Goal: Transaction & Acquisition: Book appointment/travel/reservation

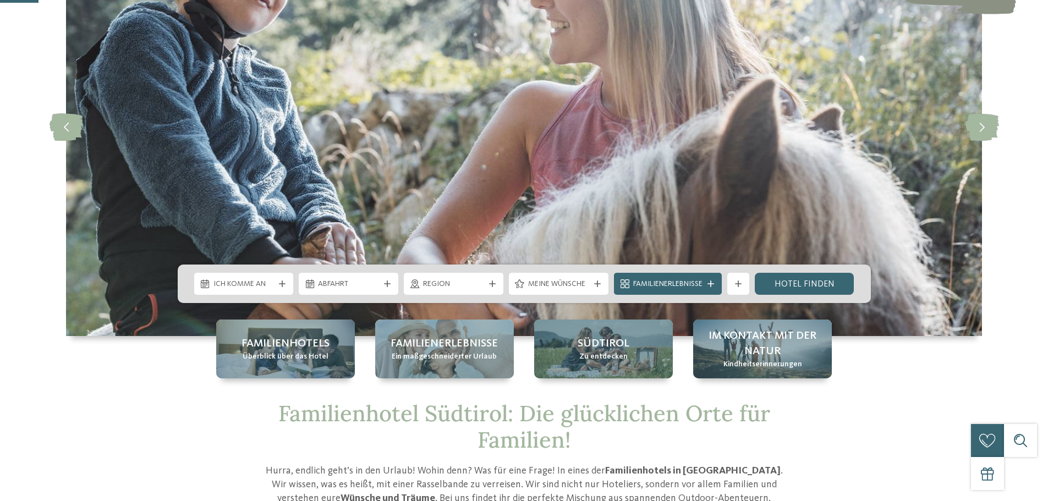
scroll to position [220, 0]
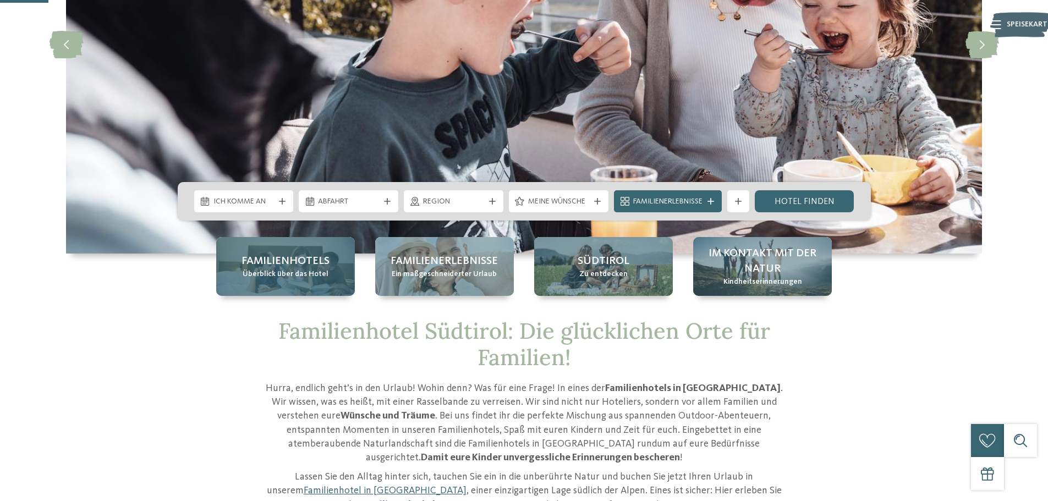
click at [292, 269] on span "Überblick über das Hotel" at bounding box center [286, 274] width 86 height 11
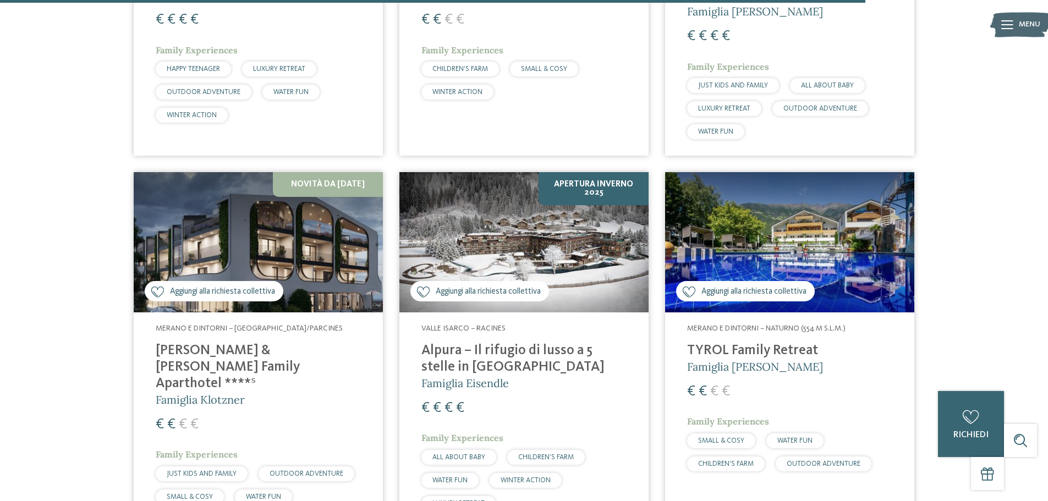
scroll to position [3137, 0]
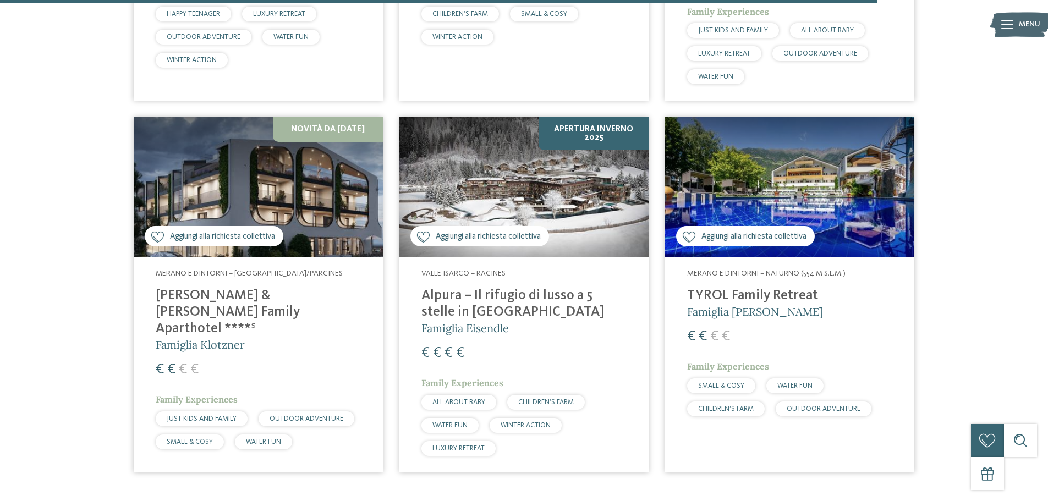
click at [261, 163] on img at bounding box center [258, 187] width 249 height 140
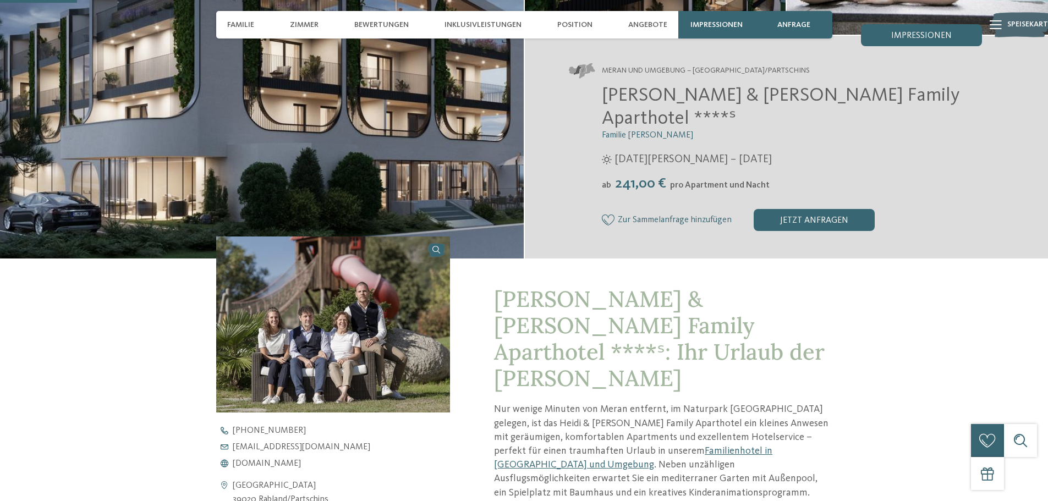
scroll to position [275, 0]
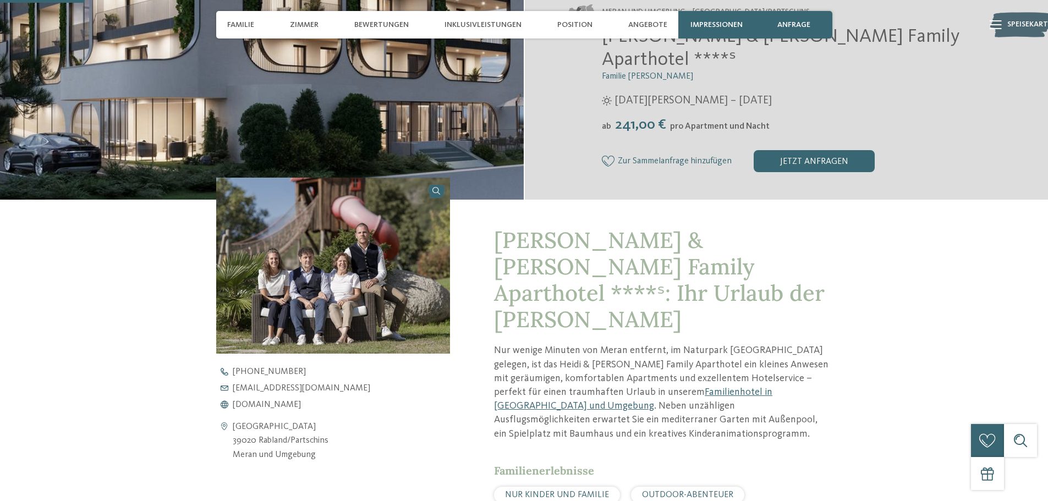
click at [379, 236] on img at bounding box center [333, 266] width 234 height 176
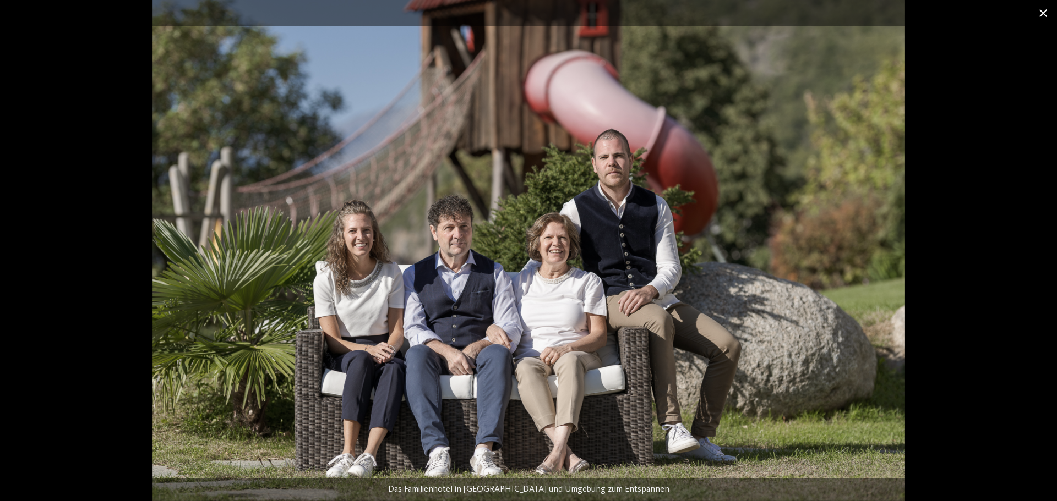
click at [1046, 19] on span at bounding box center [1043, 13] width 28 height 26
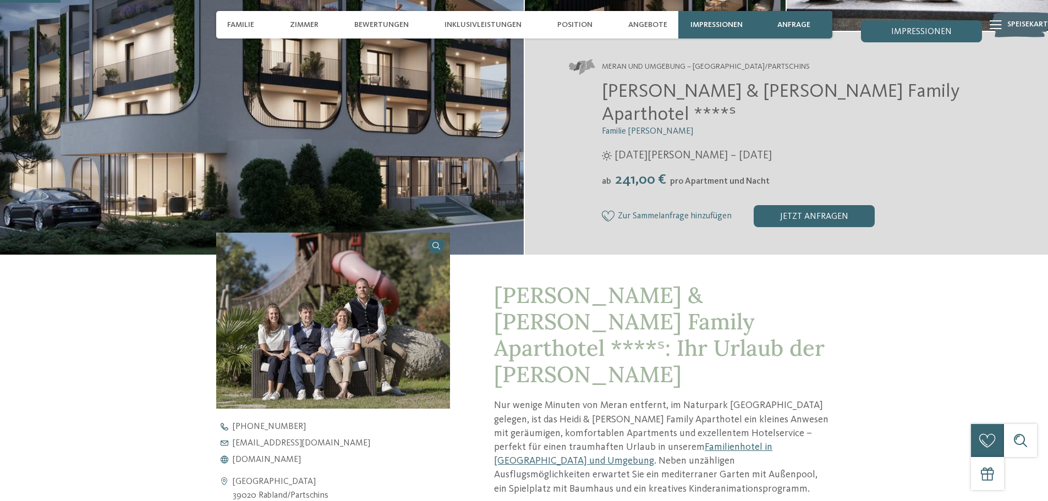
scroll to position [0, 0]
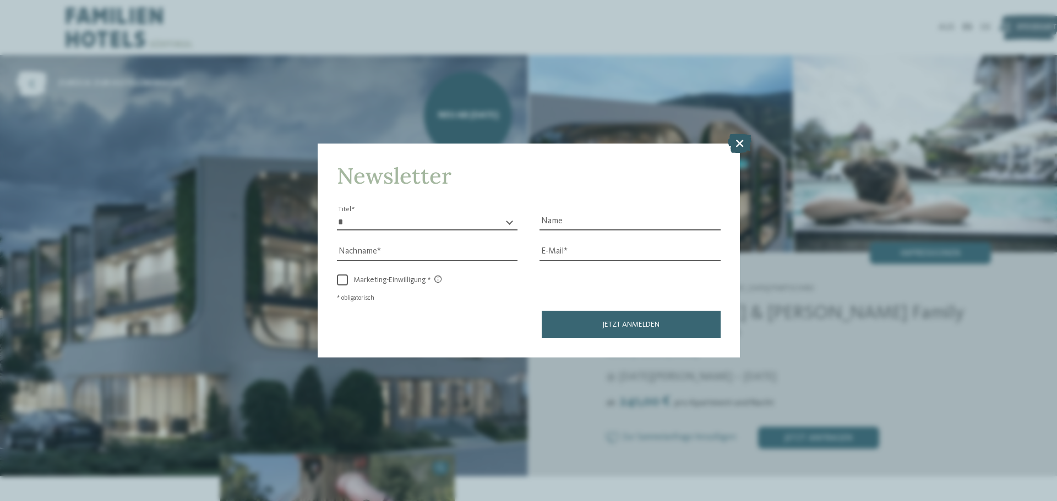
click at [746, 136] on icon at bounding box center [740, 143] width 24 height 19
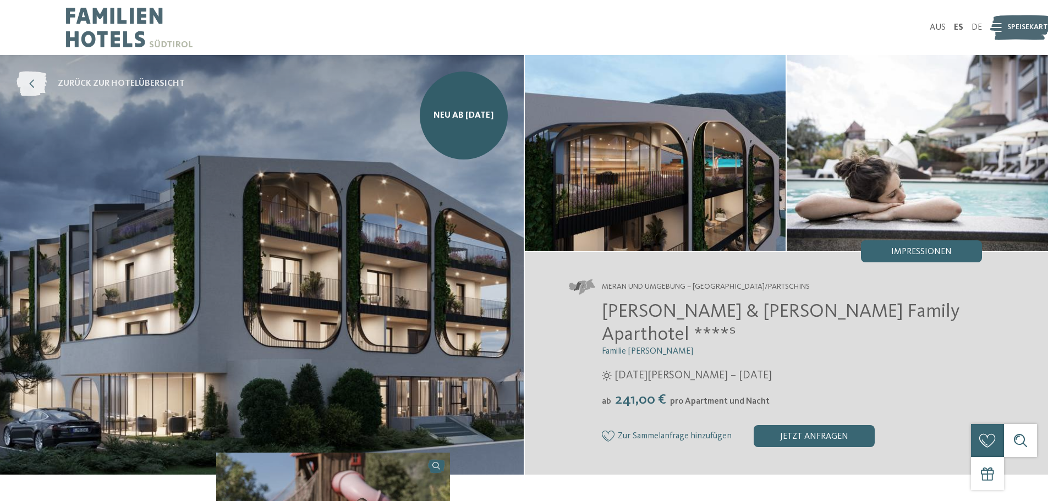
click at [37, 85] on icon at bounding box center [32, 84] width 30 height 25
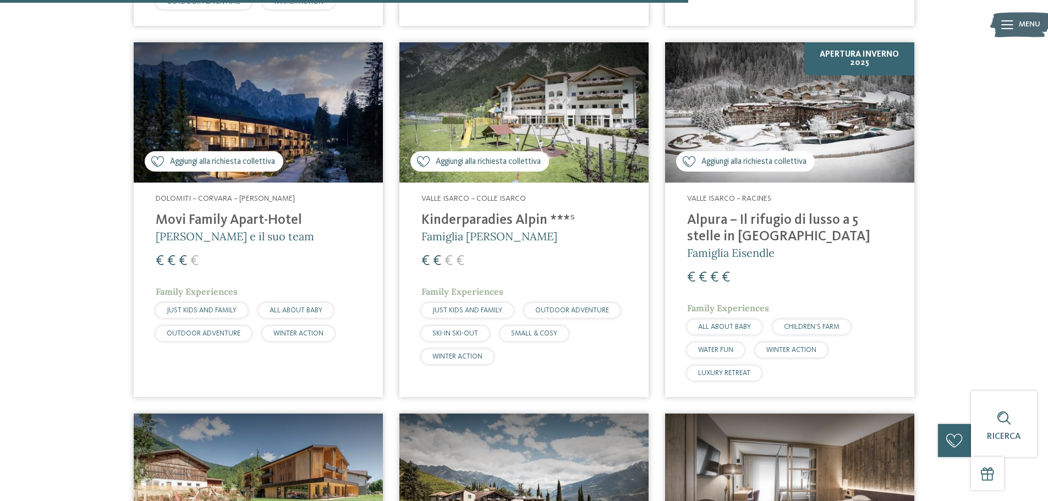
scroll to position [2532, 0]
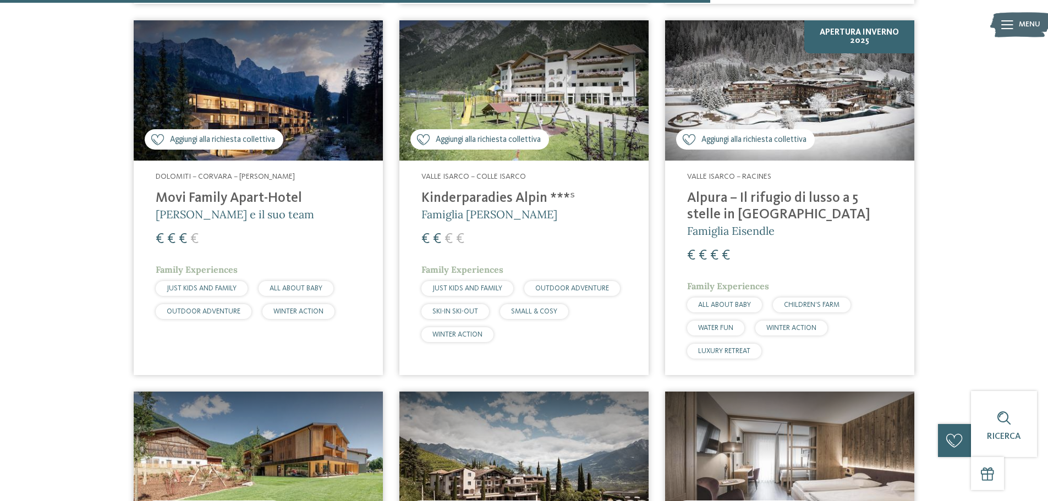
click at [706, 106] on img at bounding box center [789, 90] width 249 height 140
click at [832, 82] on img at bounding box center [789, 90] width 249 height 140
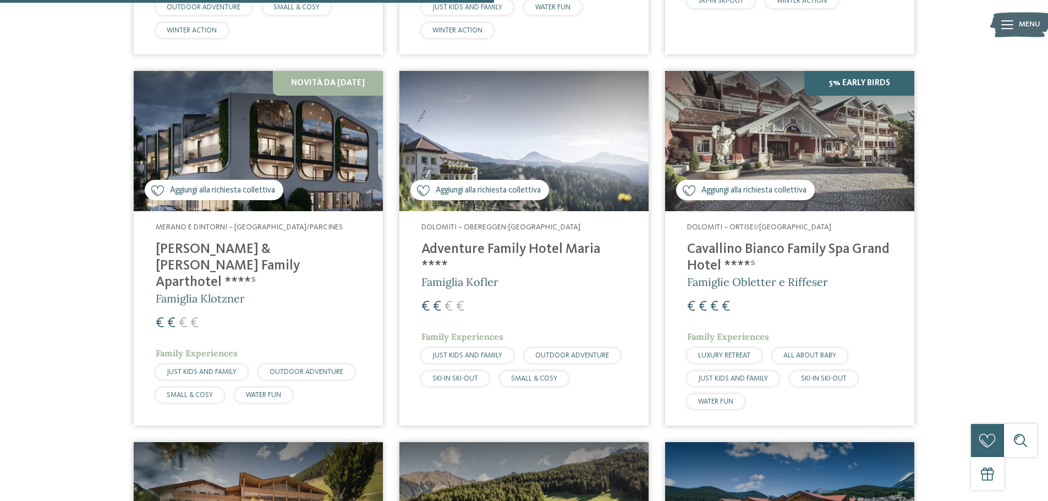
scroll to position [1761, 0]
click at [293, 164] on img at bounding box center [258, 140] width 249 height 140
click at [303, 157] on img at bounding box center [258, 140] width 249 height 140
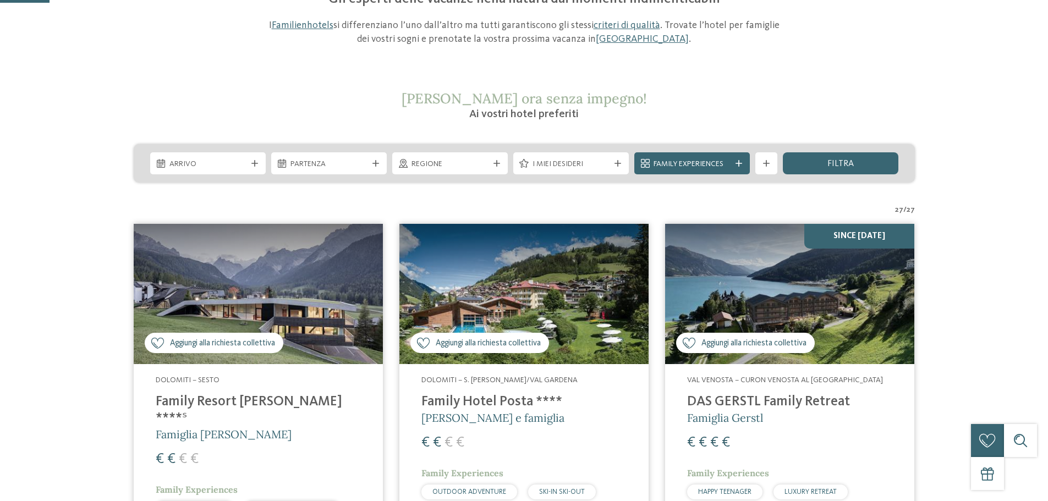
scroll to position [220, 0]
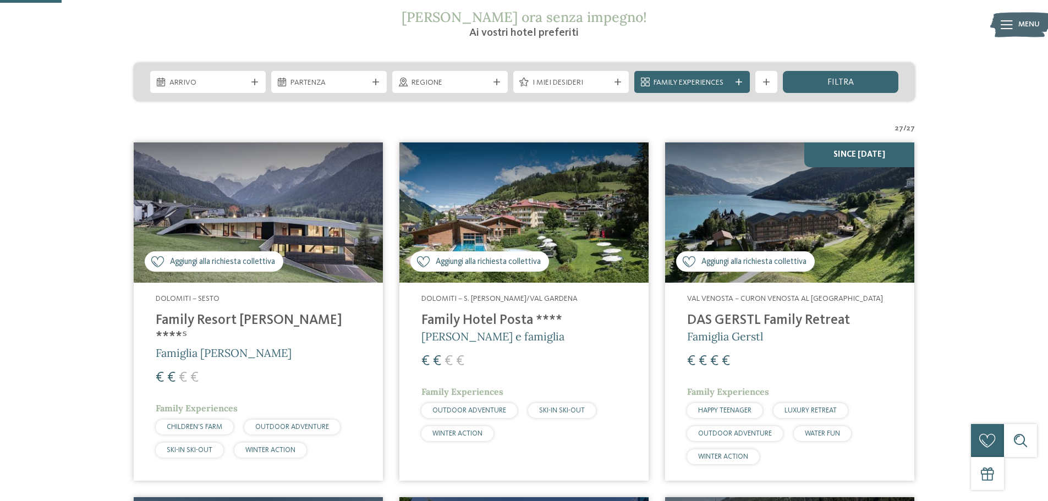
click at [783, 196] on img at bounding box center [789, 213] width 249 height 140
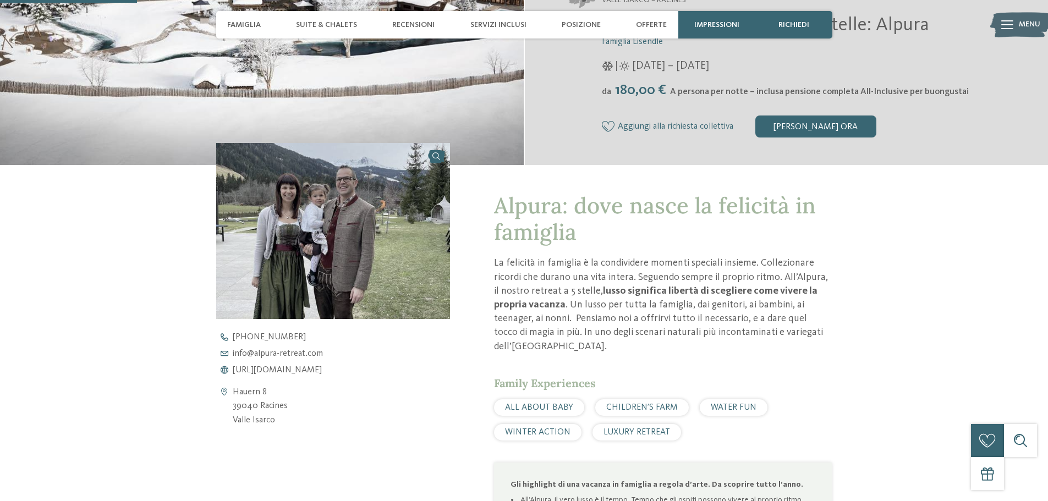
scroll to position [220, 0]
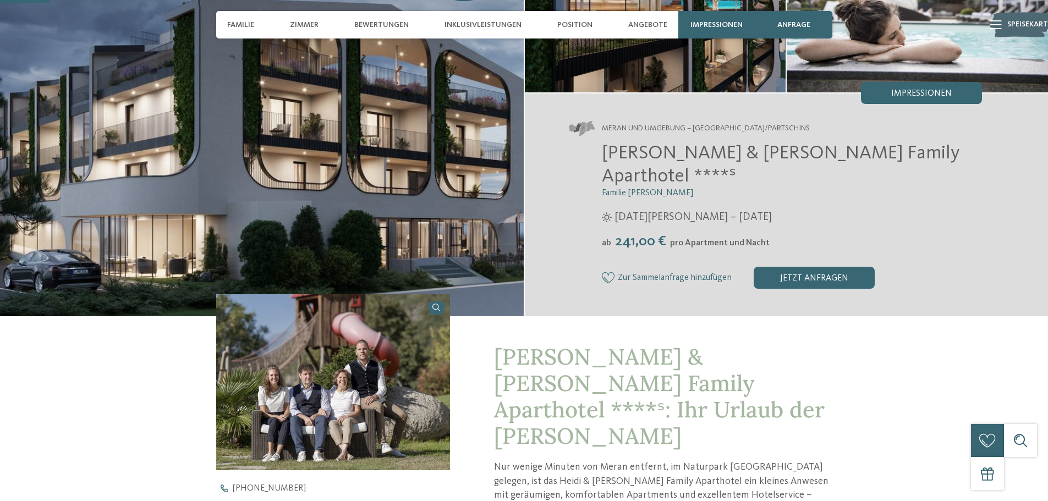
scroll to position [165, 0]
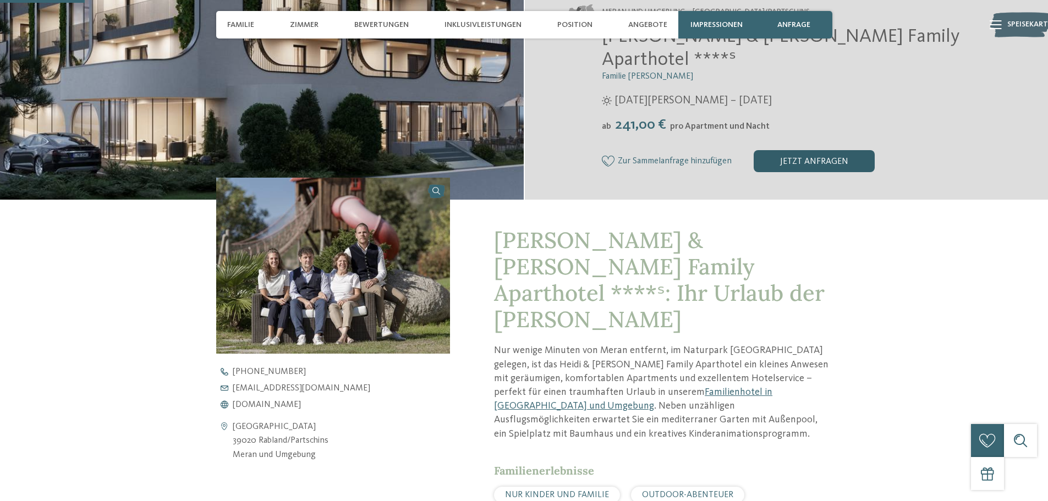
click at [811, 157] on font "Jetzt anfragen" at bounding box center [814, 161] width 68 height 9
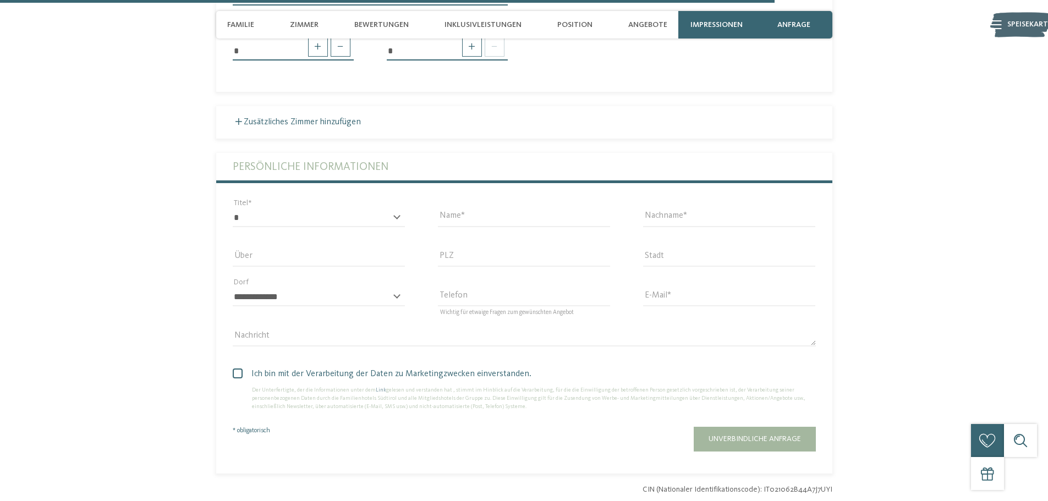
scroll to position [2518, 0]
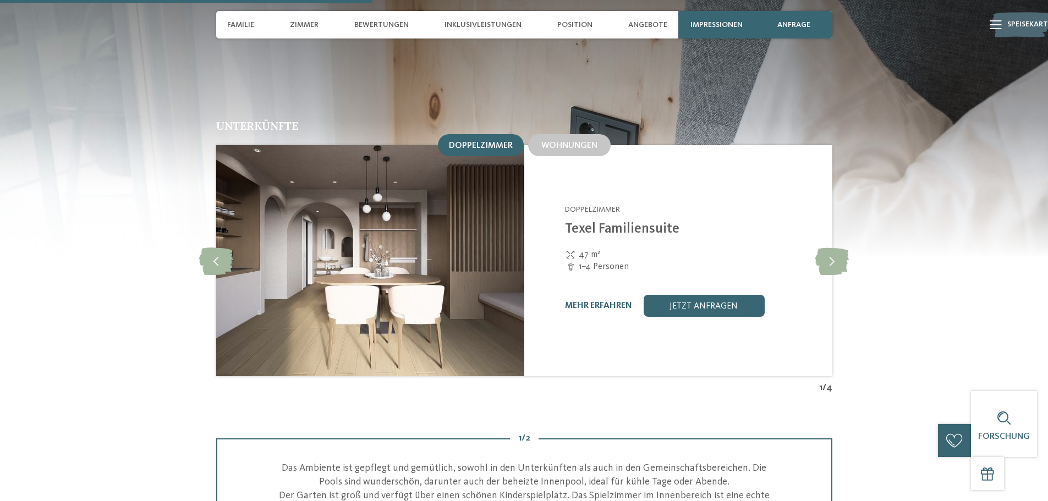
scroll to position [1211, 0]
click at [834, 248] on icon at bounding box center [833, 262] width 34 height 28
click at [625, 302] on font "Mehr erfahren" at bounding box center [599, 306] width 67 height 9
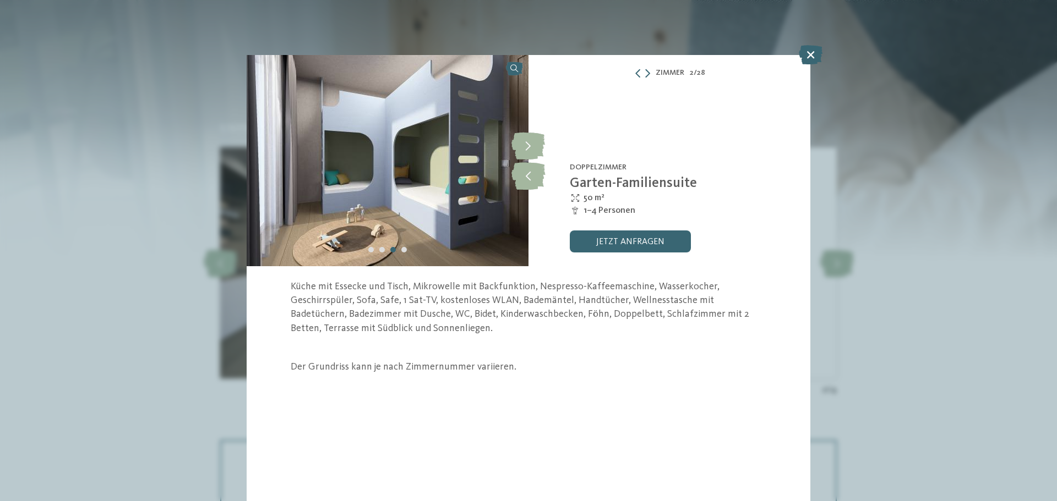
click at [947, 280] on div "Zimmer 2 / 28 Folie 2 von 28 3" at bounding box center [528, 250] width 1057 height 501
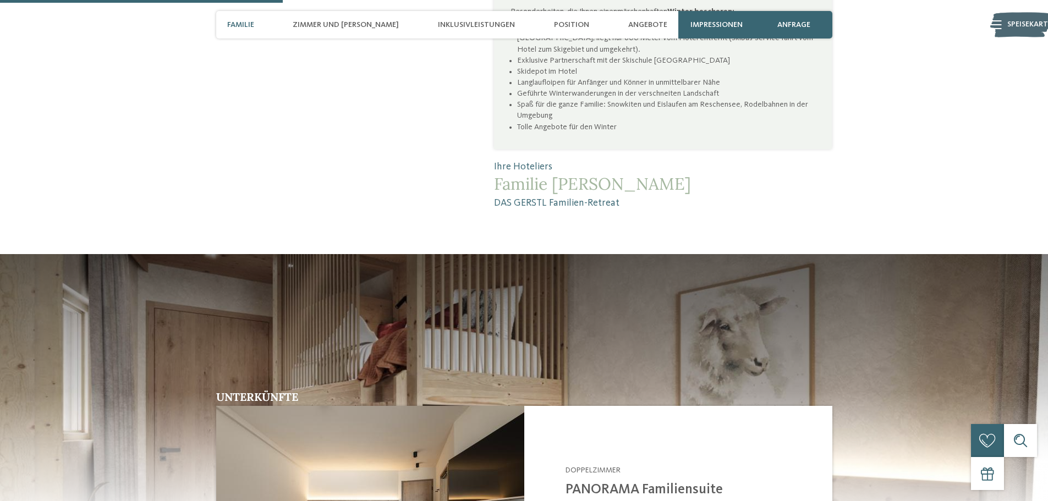
scroll to position [715, 0]
